Goal: Book appointment/travel/reservation

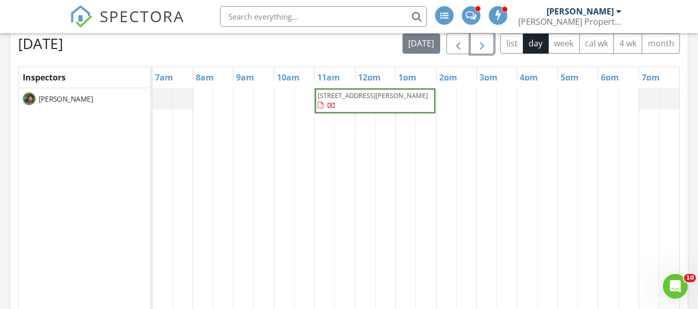
click at [486, 44] on span "button" at bounding box center [482, 44] width 12 height 12
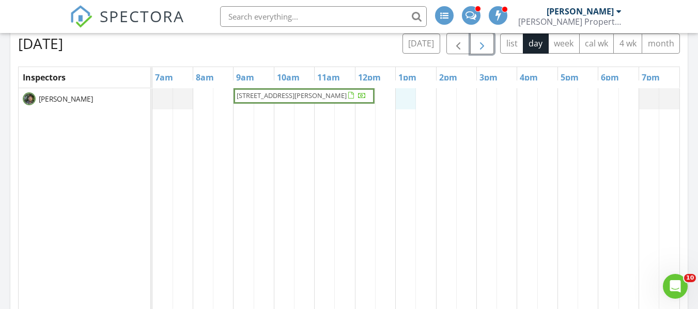
click at [405, 95] on div "[STREET_ADDRESS][PERSON_NAME]" at bounding box center [415, 287] width 527 height 399
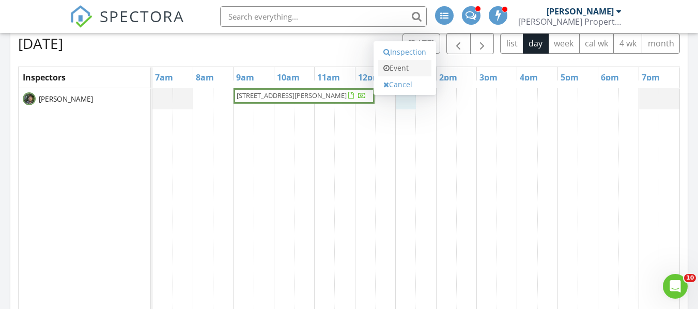
click at [399, 65] on link "Event" at bounding box center [404, 68] width 53 height 17
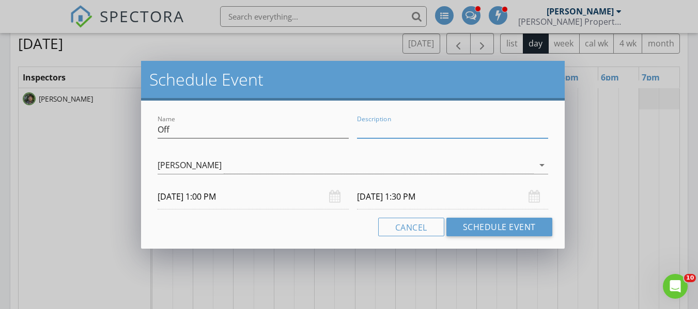
click at [393, 133] on input "Description" at bounding box center [452, 129] width 191 height 17
drag, startPoint x: 427, startPoint y: 126, endPoint x: 421, endPoint y: 129, distance: 6.7
click at [421, 129] on input "appraisial Town" at bounding box center [452, 129] width 191 height 17
drag, startPoint x: 421, startPoint y: 129, endPoint x: 397, endPoint y: 131, distance: 23.9
click at [397, 131] on input "appraisial Tos" at bounding box center [452, 129] width 191 height 17
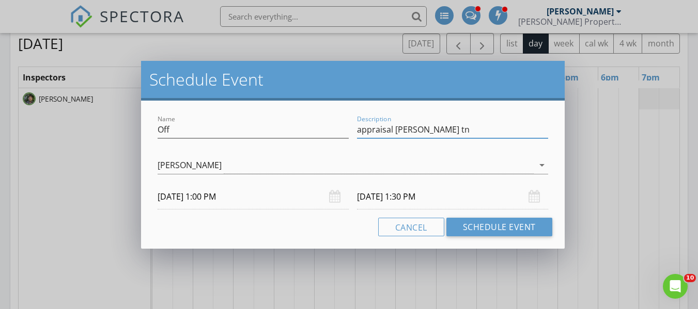
type input "appraisal [PERSON_NAME] tn"
click at [416, 197] on input "[DATE] 1:30 PM" at bounding box center [452, 196] width 191 height 25
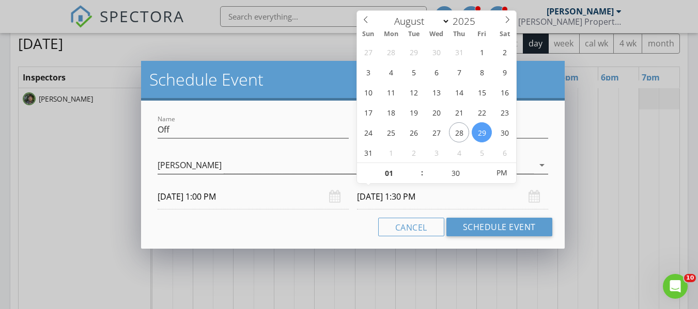
drag, startPoint x: 416, startPoint y: 197, endPoint x: 415, endPoint y: 166, distance: 31.5
click at [415, 166] on body "SPECTORA [PERSON_NAME] Property Inspection Role: Inspector Change Role Dashboar…" at bounding box center [349, 286] width 698 height 1412
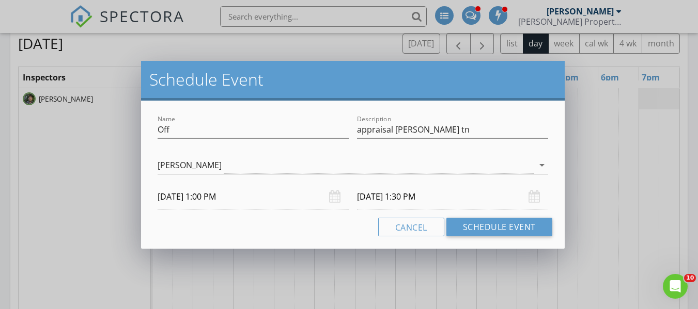
click at [411, 197] on input "[DATE] 1:30 PM" at bounding box center [452, 196] width 191 height 25
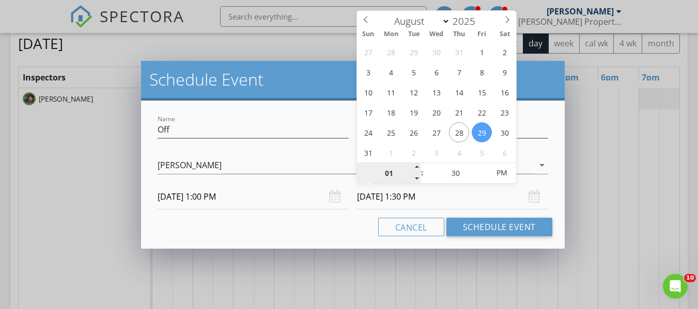
click at [391, 176] on input "01" at bounding box center [389, 173] width 64 height 21
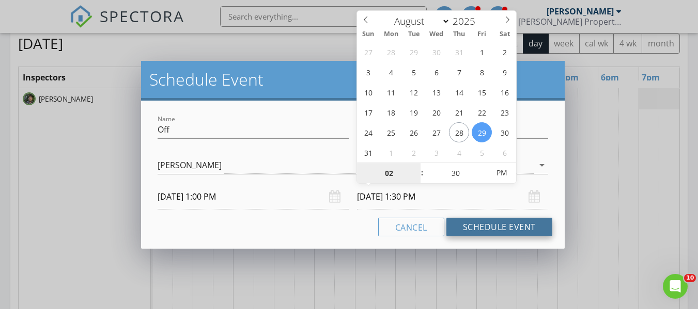
type input "02"
type input "[DATE] 2:30 PM"
click at [468, 231] on button "Schedule Event" at bounding box center [499, 227] width 106 height 19
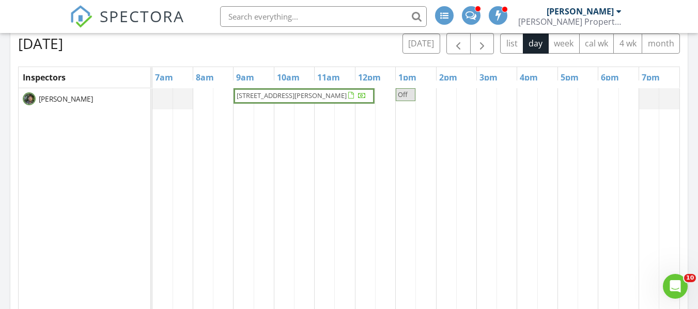
click at [459, 136] on td at bounding box center [466, 287] width 20 height 399
click at [409, 97] on span "Off" at bounding box center [406, 95] width 18 height 10
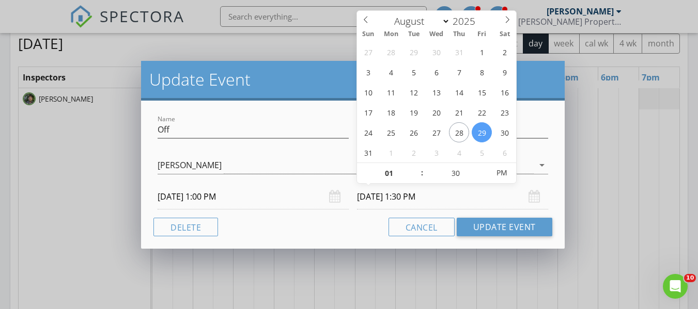
click at [405, 198] on input "[DATE] 1:30 PM" at bounding box center [452, 196] width 191 height 25
click at [387, 176] on input "01" at bounding box center [389, 173] width 64 height 21
type input "02"
type input "[DATE] 2:30 PM"
click at [481, 203] on input "[DATE] 2:30 PM" at bounding box center [452, 196] width 191 height 25
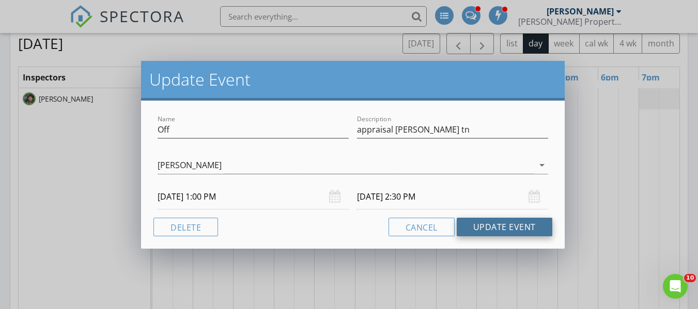
click at [475, 232] on button "Update Event" at bounding box center [504, 227] width 96 height 19
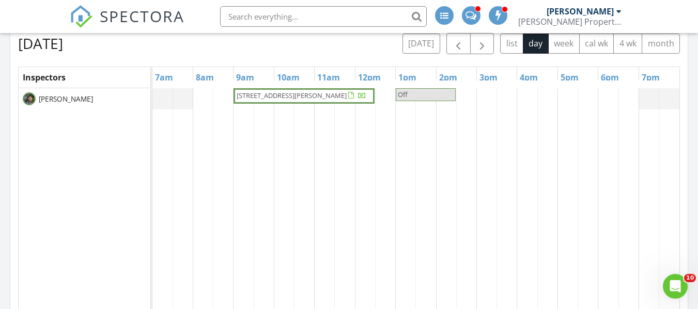
click at [483, 95] on div "[STREET_ADDRESS][PERSON_NAME] Off" at bounding box center [415, 287] width 527 height 399
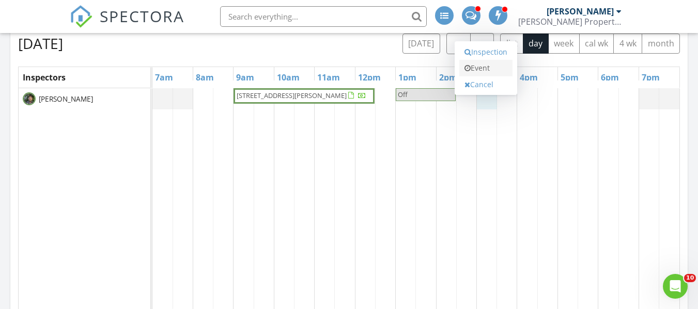
click at [473, 67] on link "Event" at bounding box center [485, 68] width 53 height 17
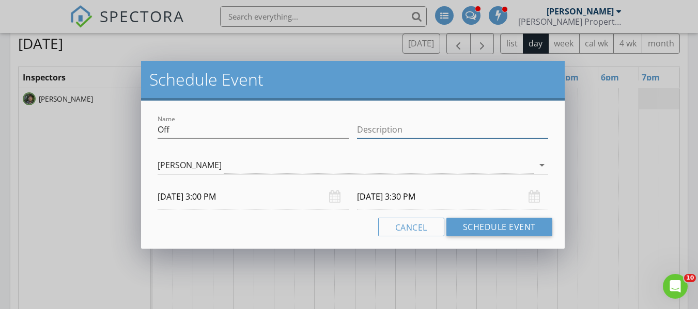
click at [392, 126] on input "Description" at bounding box center [452, 129] width 191 height 17
type input "appraisal Knoxville Tn"
click at [362, 223] on div "Cancel Schedule Event" at bounding box center [352, 227] width 399 height 19
click at [415, 202] on input "[DATE] 3:30 PM" at bounding box center [452, 196] width 191 height 25
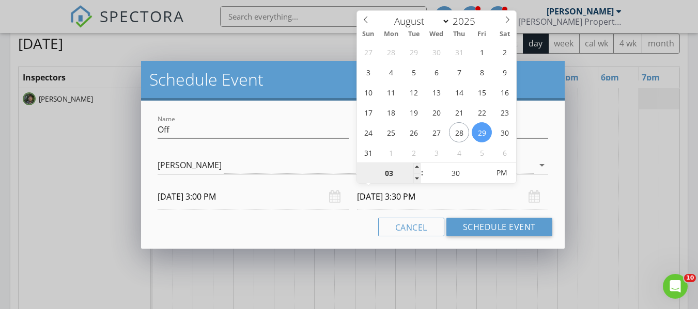
click at [390, 174] on input "03" at bounding box center [389, 173] width 64 height 21
type input "04"
type input "[DATE] 4:30 PM"
click at [470, 202] on input "[DATE] 4:30 PM" at bounding box center [452, 196] width 191 height 25
click at [214, 199] on input "[DATE] 3:00 PM" at bounding box center [252, 196] width 191 height 25
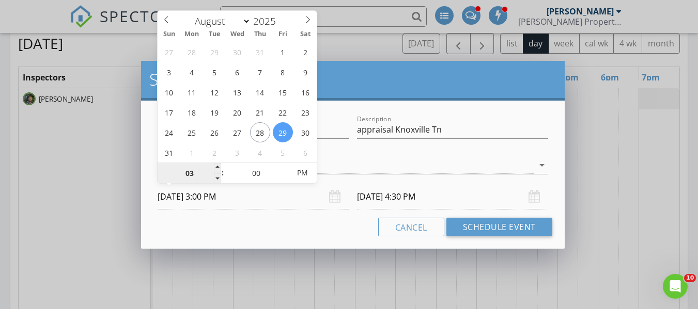
click at [195, 172] on input "03" at bounding box center [189, 173] width 64 height 21
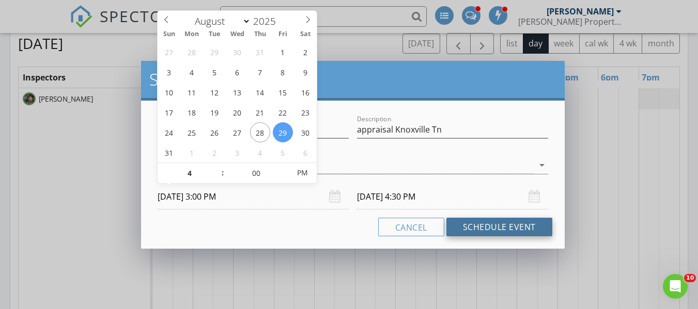
type input "04"
type input "[DATE] 4:00 PM"
click at [472, 226] on button "Schedule Event" at bounding box center [499, 227] width 106 height 19
type input "[DATE] 5:30 PM"
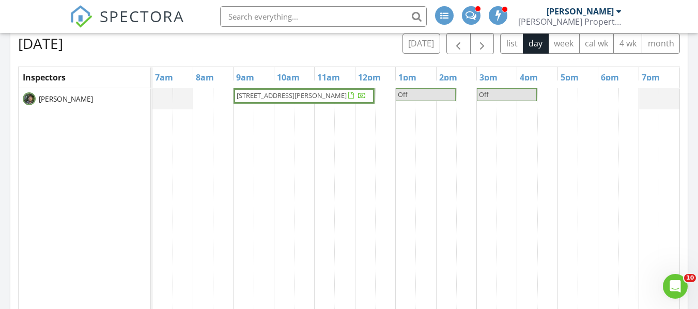
click at [519, 97] on span "Off" at bounding box center [507, 95] width 58 height 10
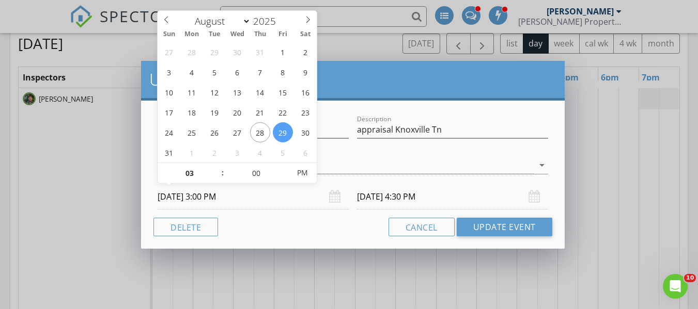
click at [220, 201] on input "[DATE] 3:00 PM" at bounding box center [252, 196] width 191 height 25
click at [182, 176] on input "03" at bounding box center [189, 173] width 64 height 21
type input "04"
type input "[DATE] 4:00 PM"
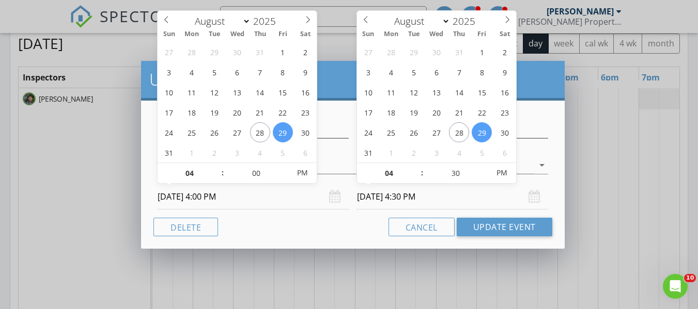
click at [407, 197] on input "[DATE] 4:30 PM" at bounding box center [452, 196] width 191 height 25
type input "05"
type input "[DATE] 5:30 PM"
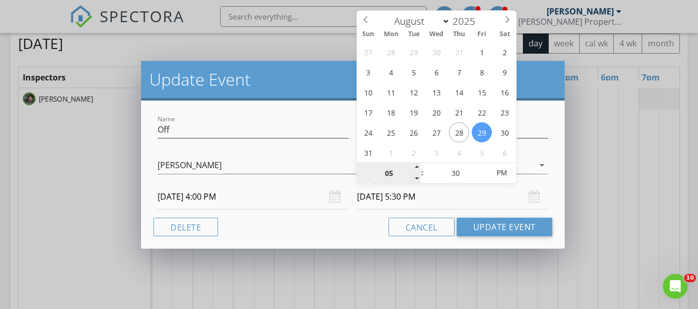
click at [393, 177] on input "05" at bounding box center [389, 173] width 64 height 21
click at [506, 204] on input "[DATE] 5:30 PM" at bounding box center [452, 196] width 191 height 25
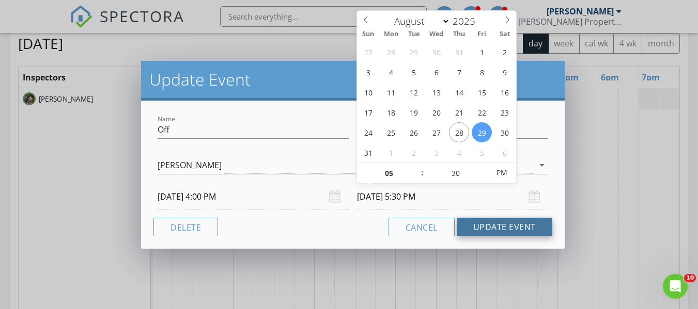
click at [494, 233] on button "Update Event" at bounding box center [504, 227] width 96 height 19
